Goal: Information Seeking & Learning: Learn about a topic

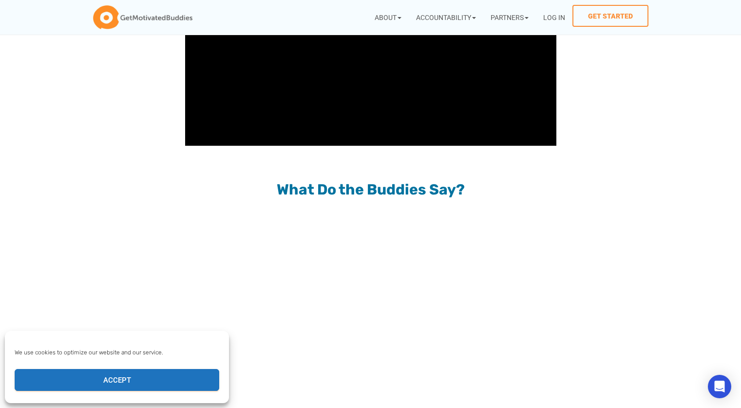
scroll to position [806, 0]
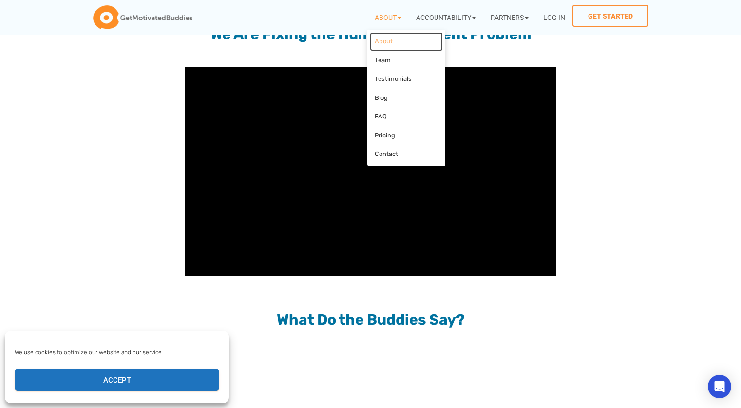
click at [391, 37] on link "About" at bounding box center [406, 41] width 73 height 19
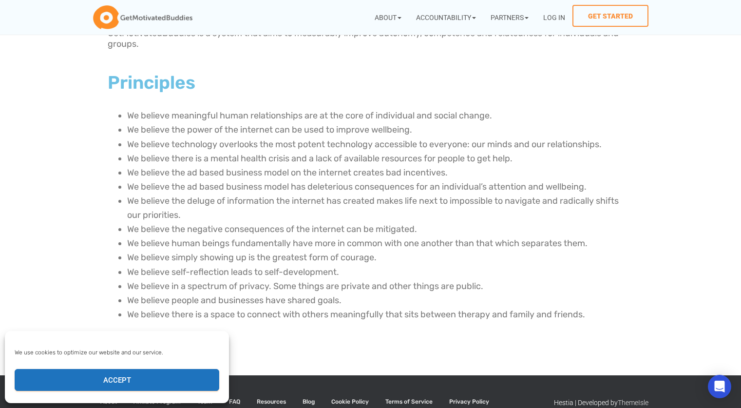
scroll to position [294, 0]
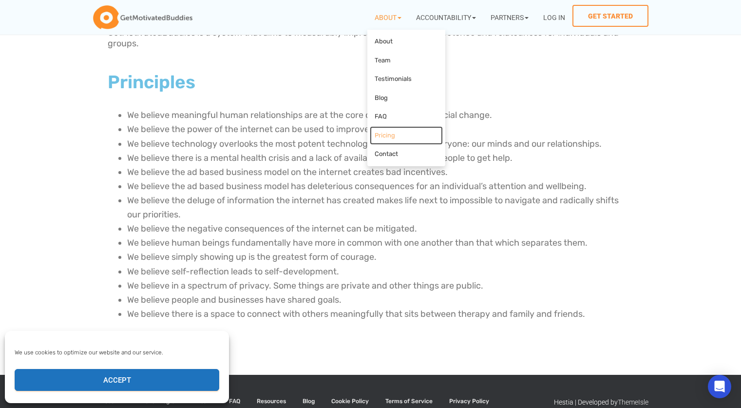
click at [380, 135] on link "Pricing" at bounding box center [406, 135] width 73 height 19
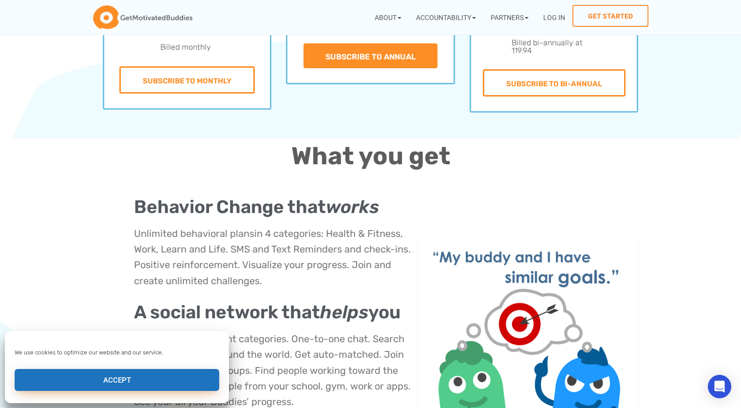
scroll to position [307, 0]
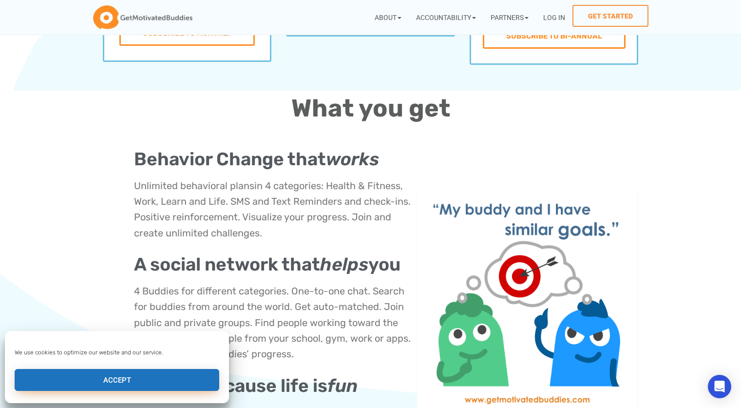
click at [134, 387] on button "Accept" at bounding box center [117, 380] width 205 height 22
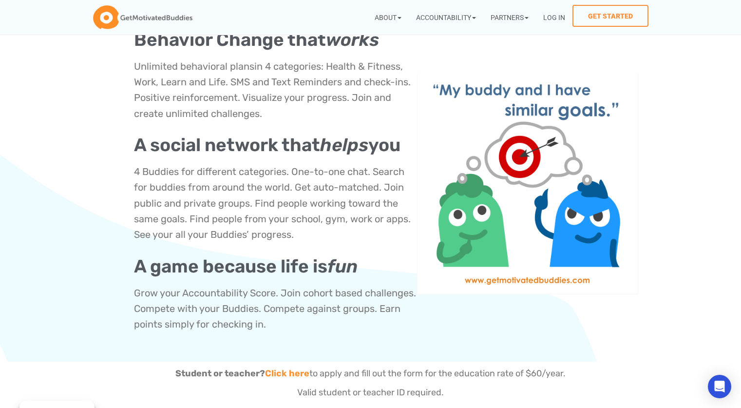
scroll to position [445, 0]
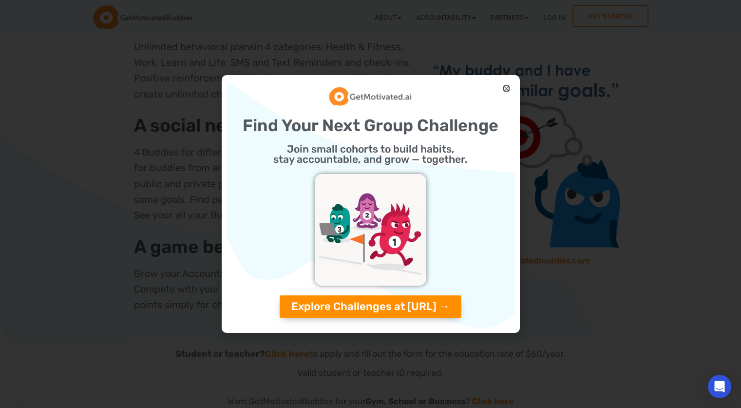
click at [504, 92] on icon "Close" at bounding box center [506, 88] width 7 height 7
